Goal: Information Seeking & Learning: Check status

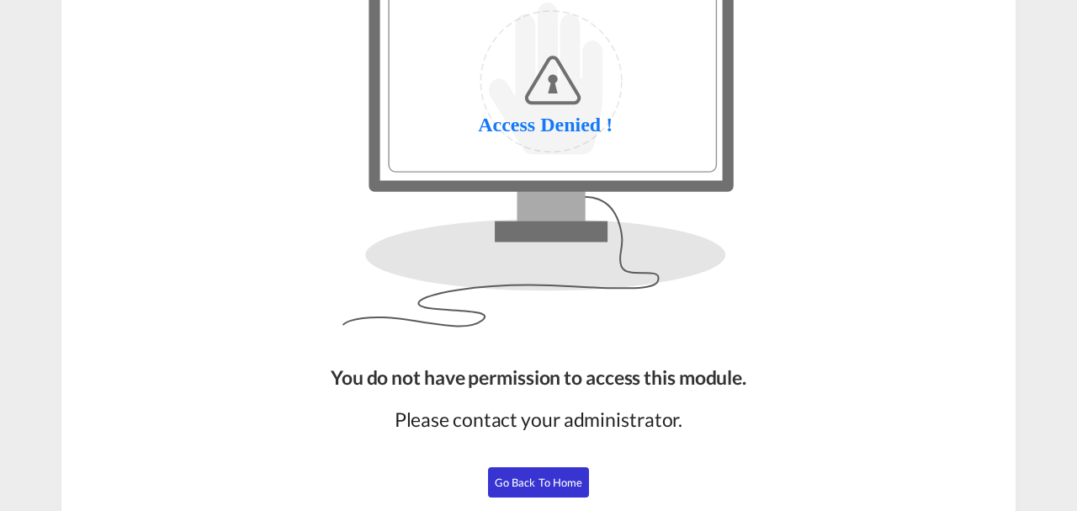
scroll to position [205, 0]
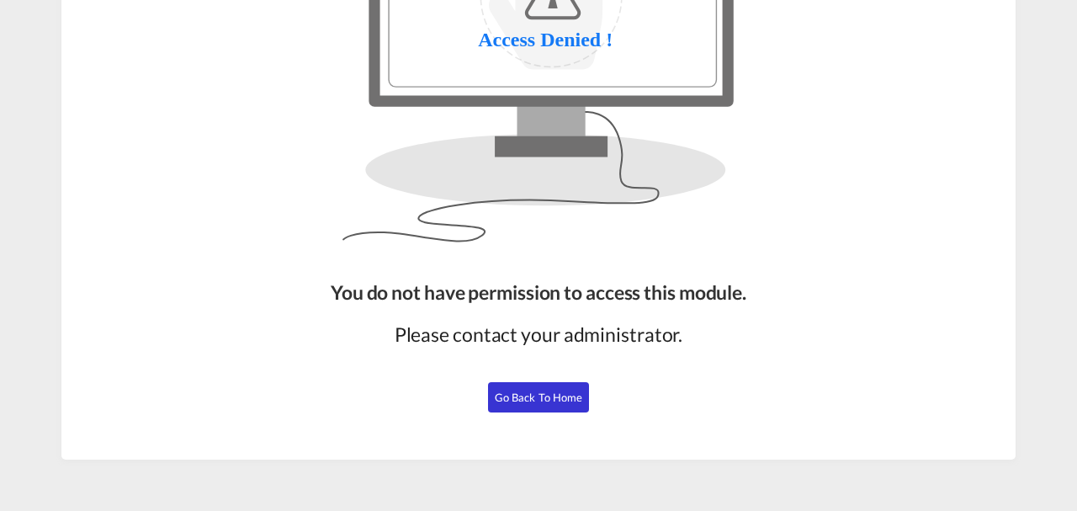
click at [528, 390] on span "Go Back to Home" at bounding box center [539, 396] width 88 height 13
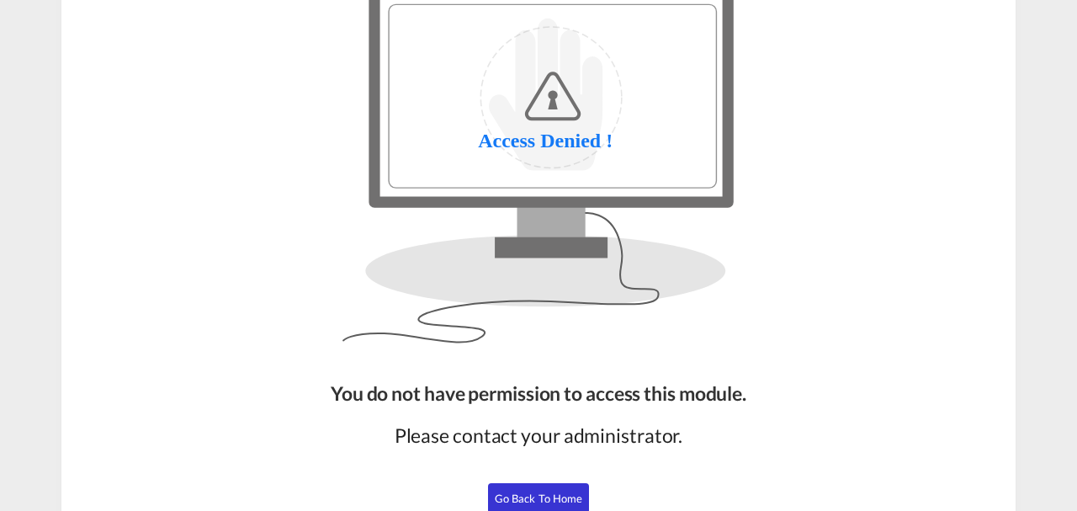
scroll to position [205, 0]
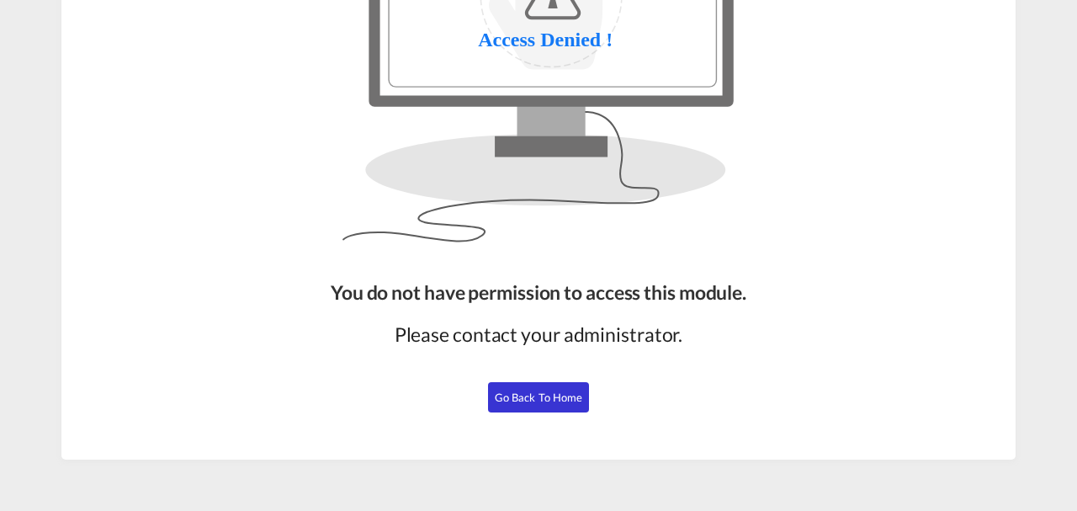
click at [522, 394] on span "Go Back to Home" at bounding box center [539, 396] width 88 height 13
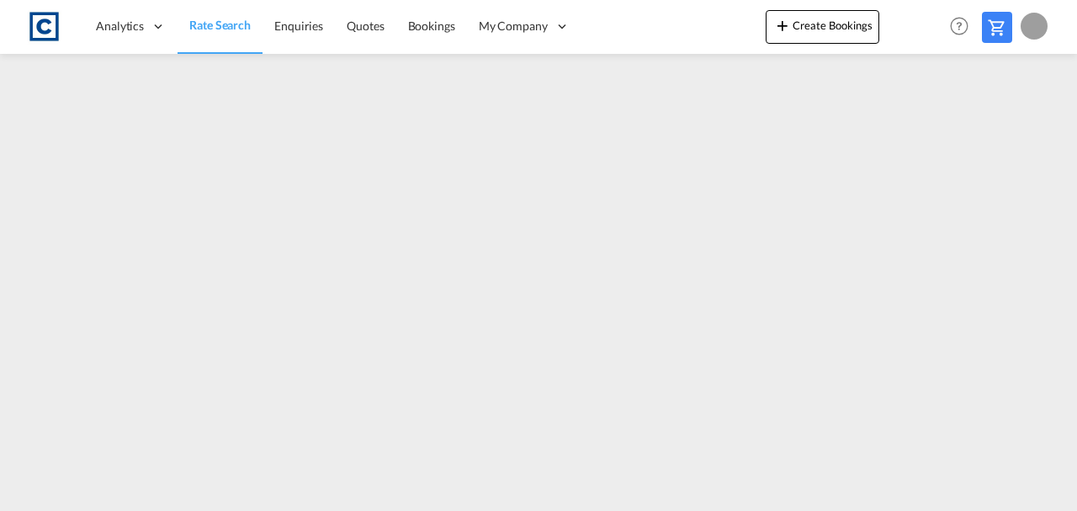
scroll to position [204, 0]
